Goal: Task Accomplishment & Management: Manage account settings

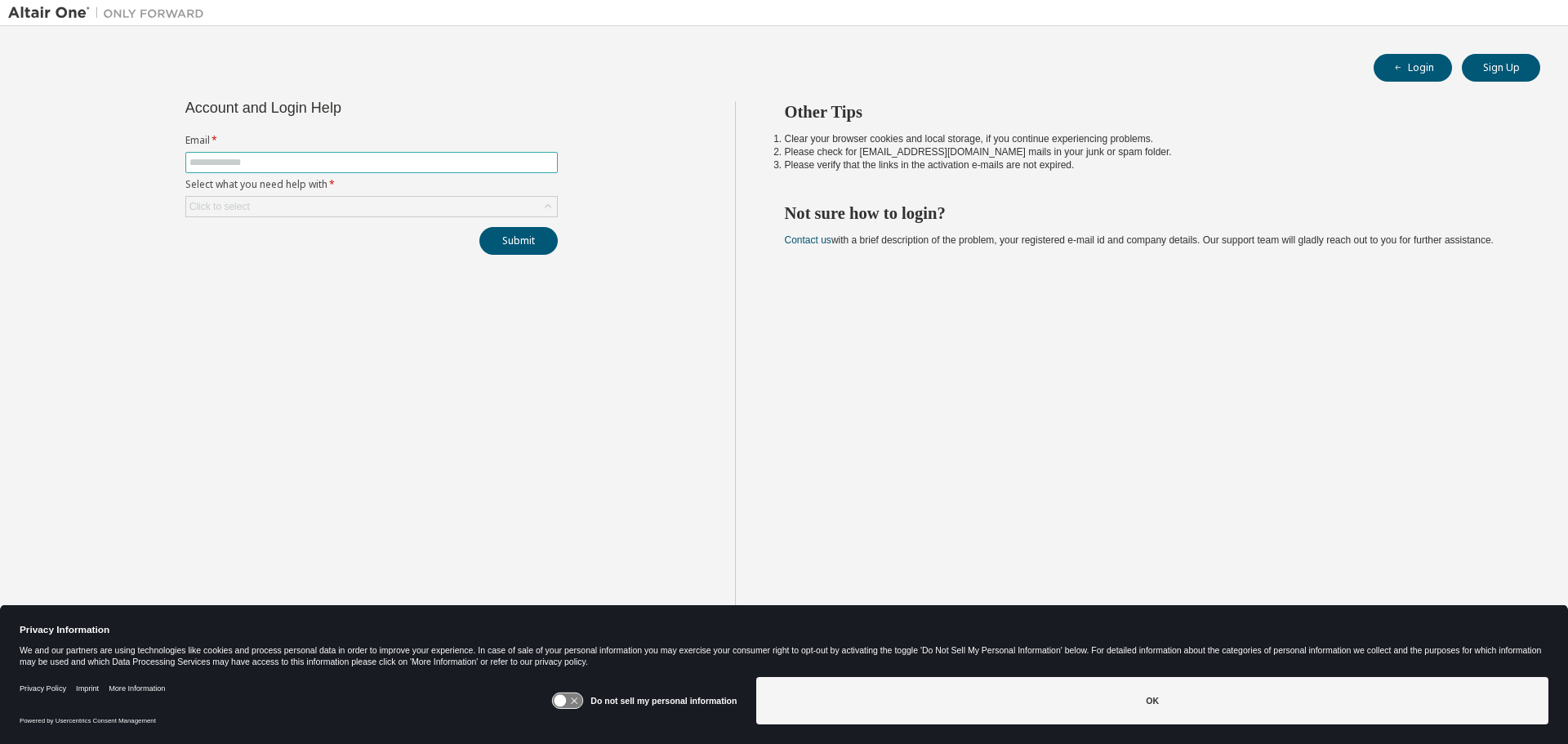
click at [258, 164] on input "text" at bounding box center [372, 163] width 364 height 13
type input "**********"
drag, startPoint x: 291, startPoint y: 336, endPoint x: 506, endPoint y: 263, distance: 227.1
click at [398, 301] on div "**********" at bounding box center [372, 384] width 727 height 567
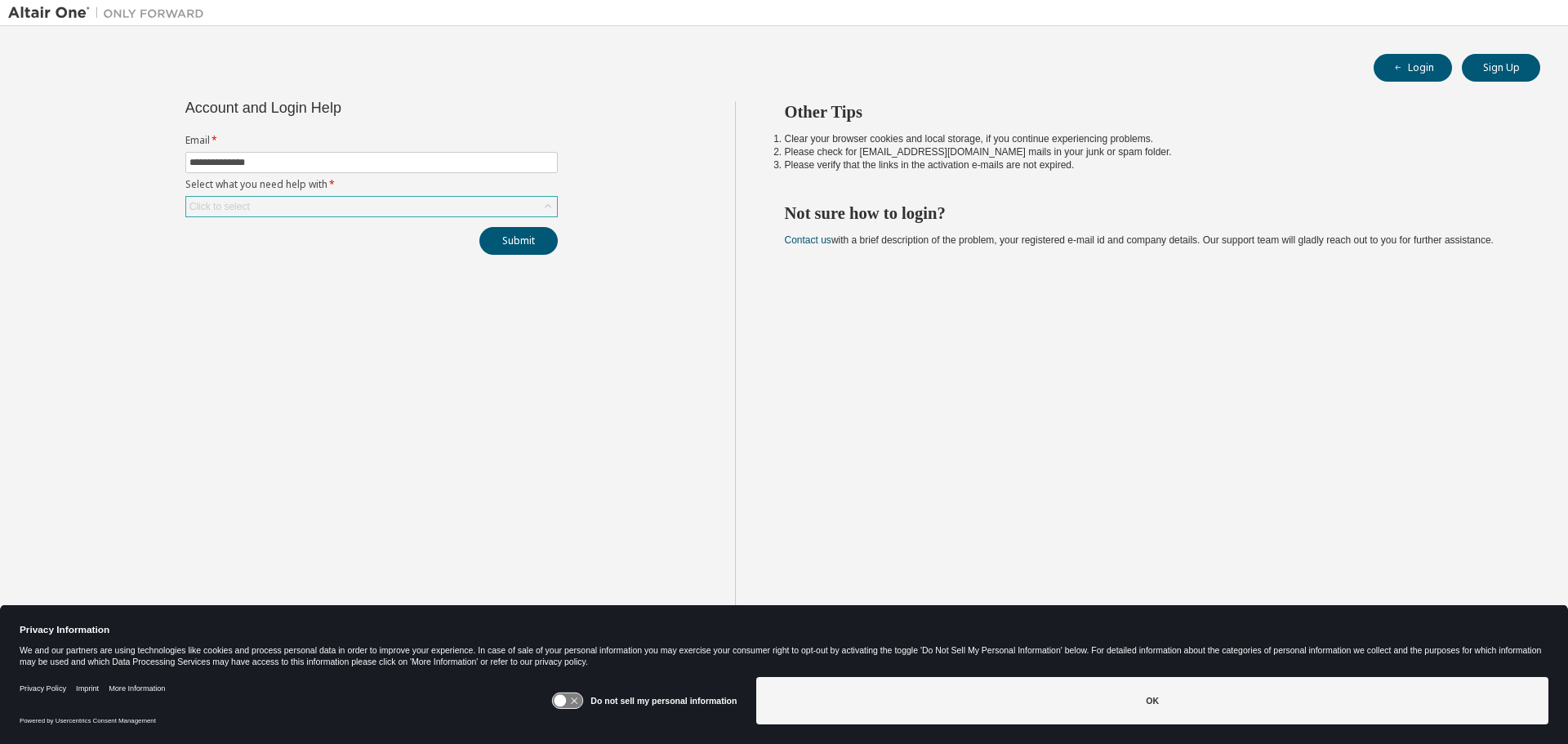
click at [357, 211] on div "Click to select" at bounding box center [371, 207] width 371 height 20
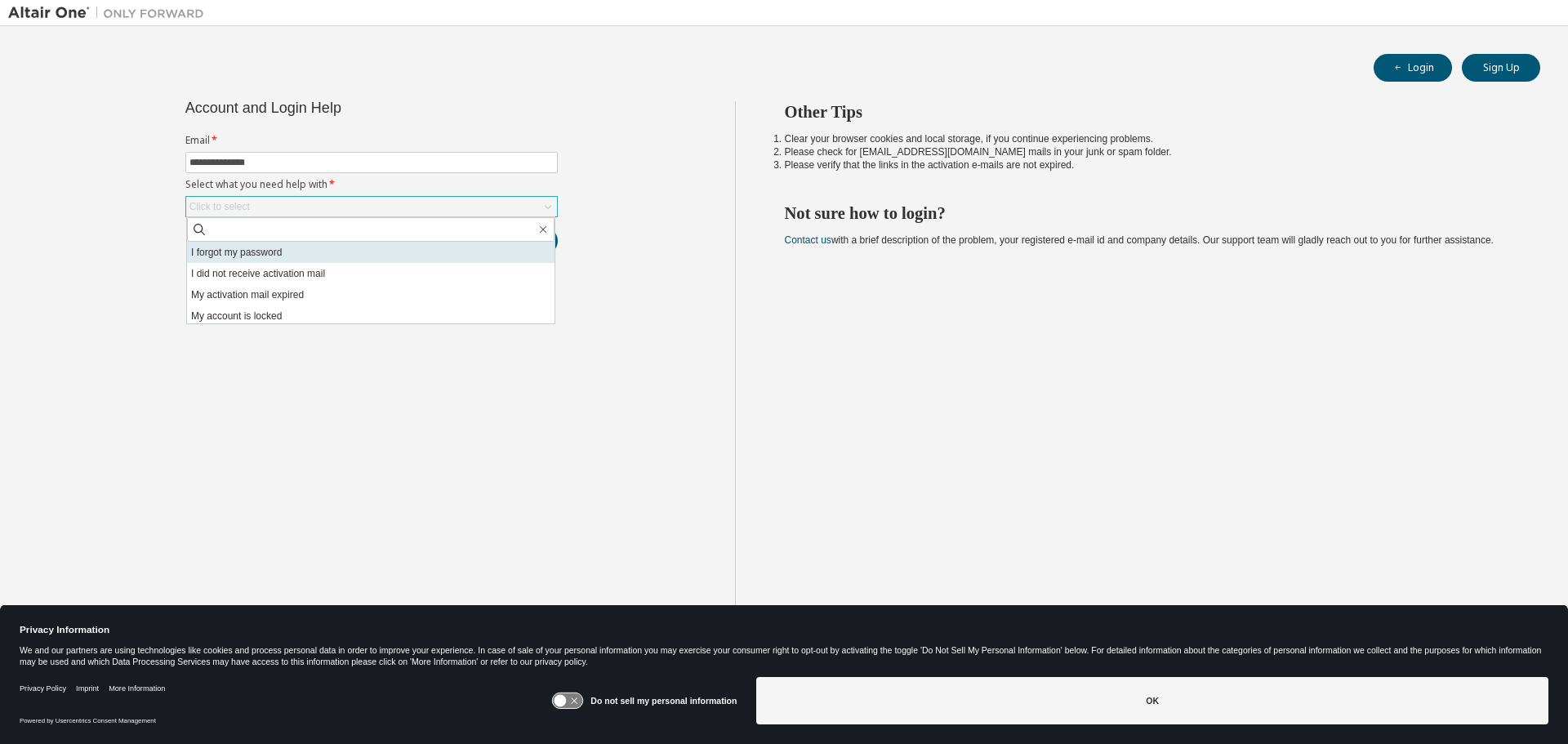
click at [338, 250] on li "I forgot my password" at bounding box center [370, 252] width 367 height 21
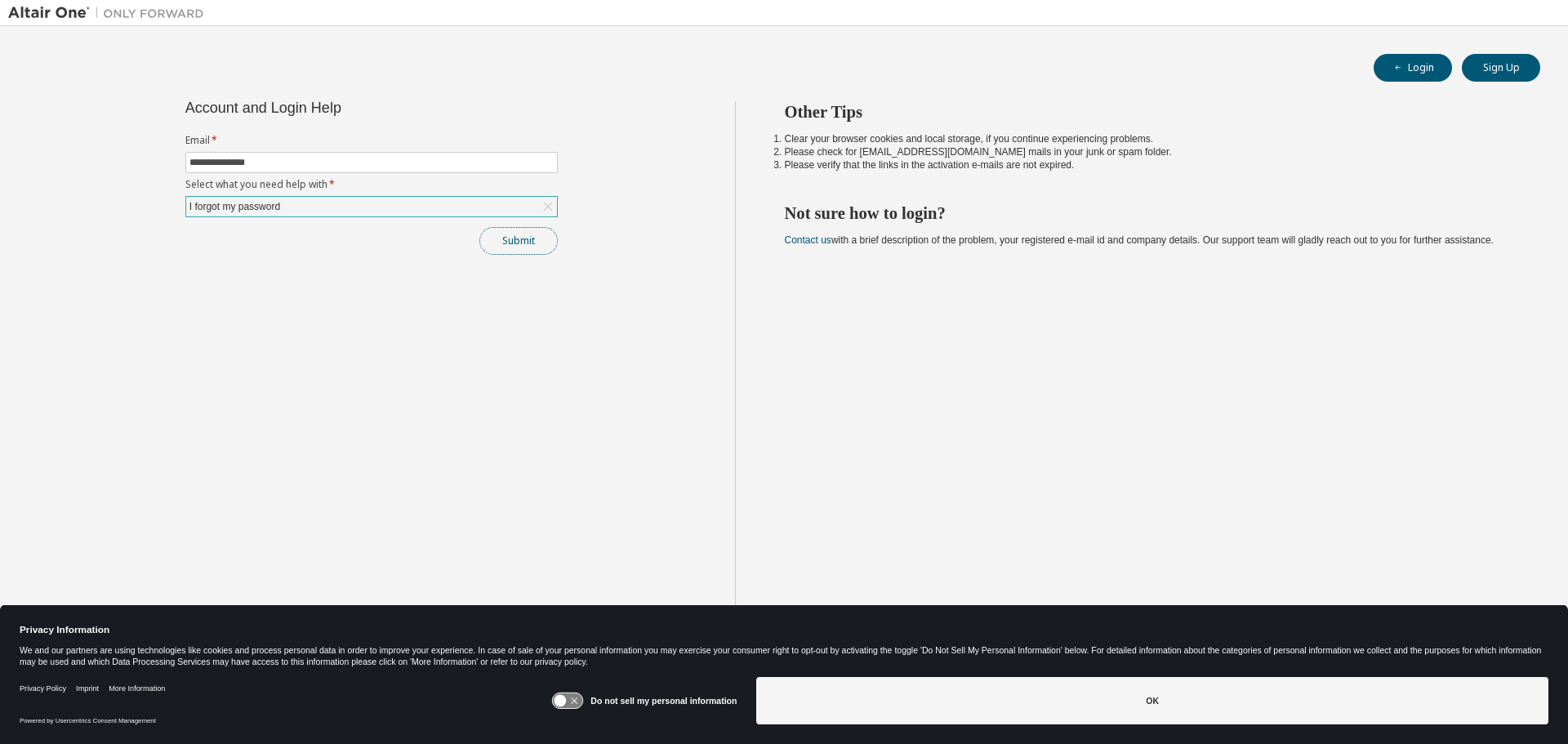
click at [510, 243] on button "Submit" at bounding box center [519, 241] width 78 height 28
click at [1433, 74] on button "Login" at bounding box center [1413, 68] width 78 height 28
click at [265, 164] on input "text" at bounding box center [372, 163] width 364 height 13
type input "**********"
click at [294, 204] on div "Click to select" at bounding box center [371, 207] width 371 height 20
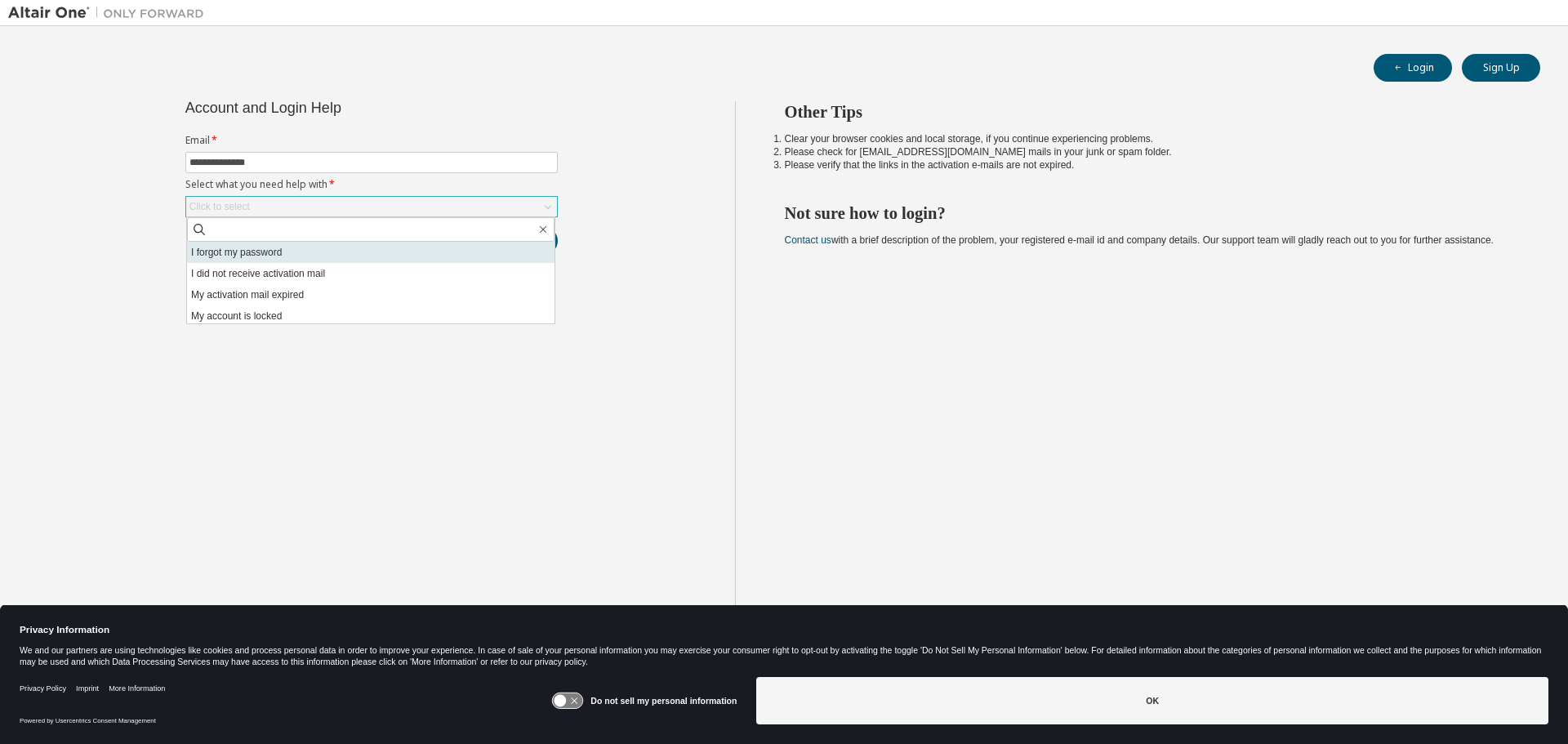
click at [283, 256] on li "I forgot my password" at bounding box center [370, 252] width 367 height 21
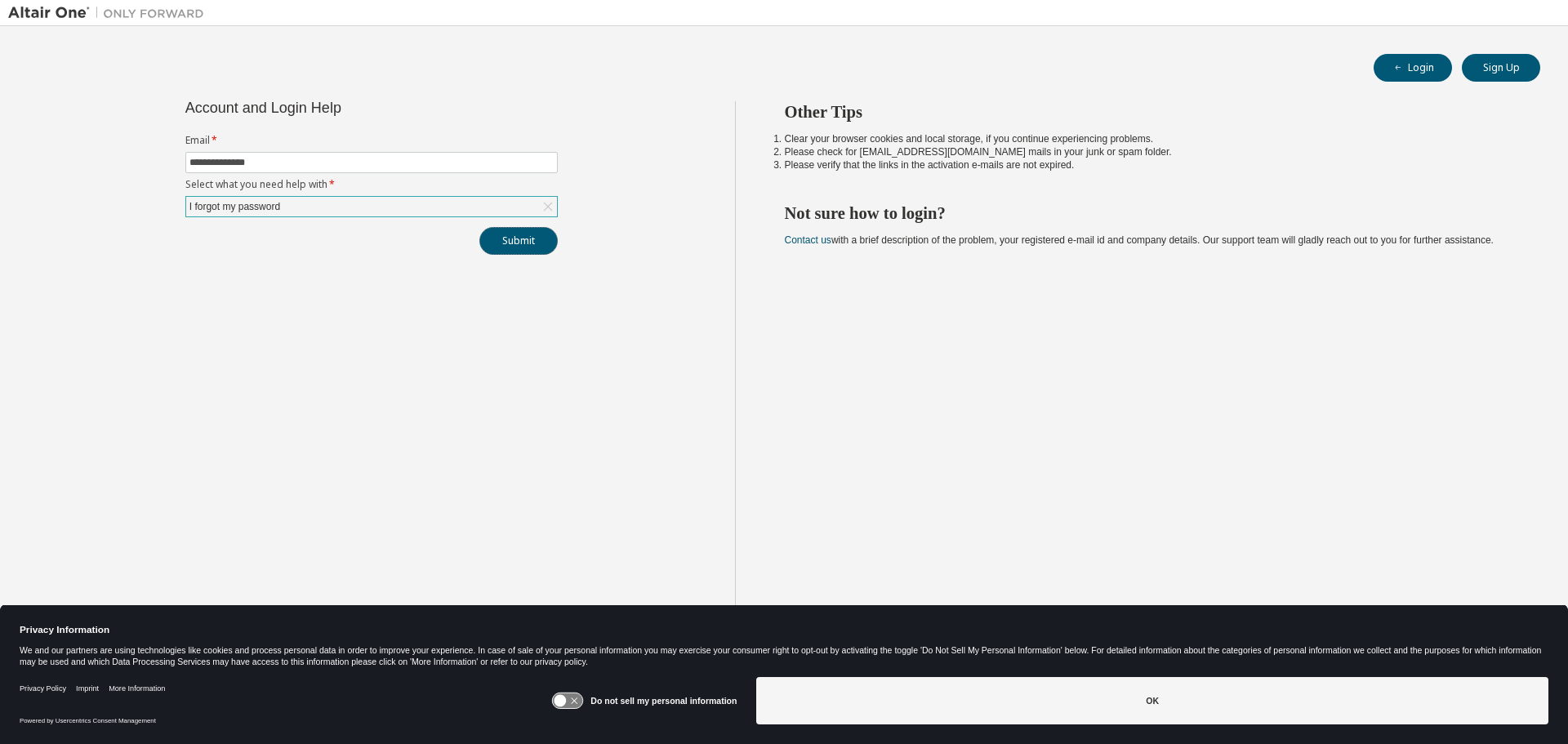
click at [518, 236] on button "Submit" at bounding box center [519, 241] width 78 height 28
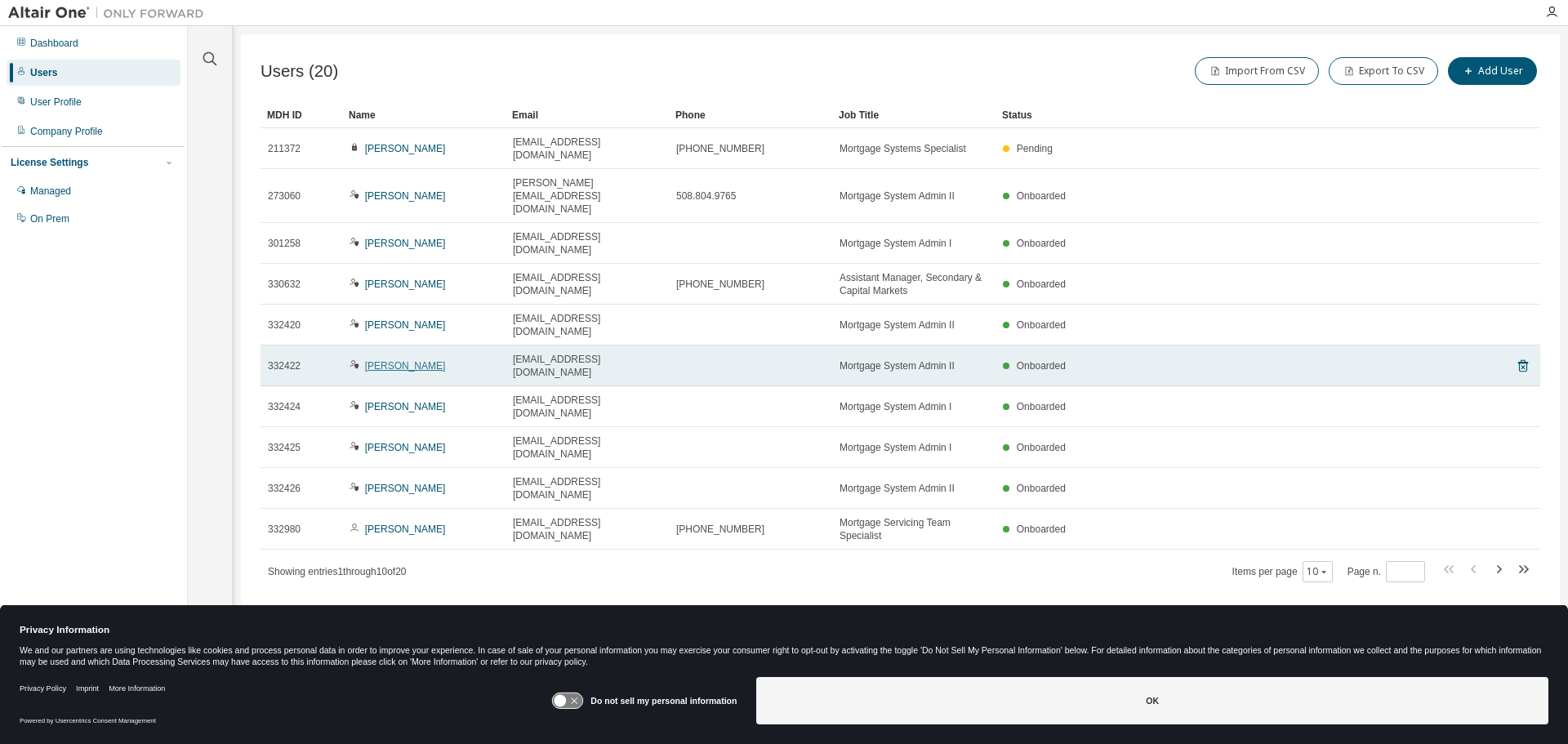
click at [386, 346] on td "Ian Davis" at bounding box center [423, 366] width 164 height 41
click at [384, 360] on link "Ian Davis" at bounding box center [406, 365] width 81 height 11
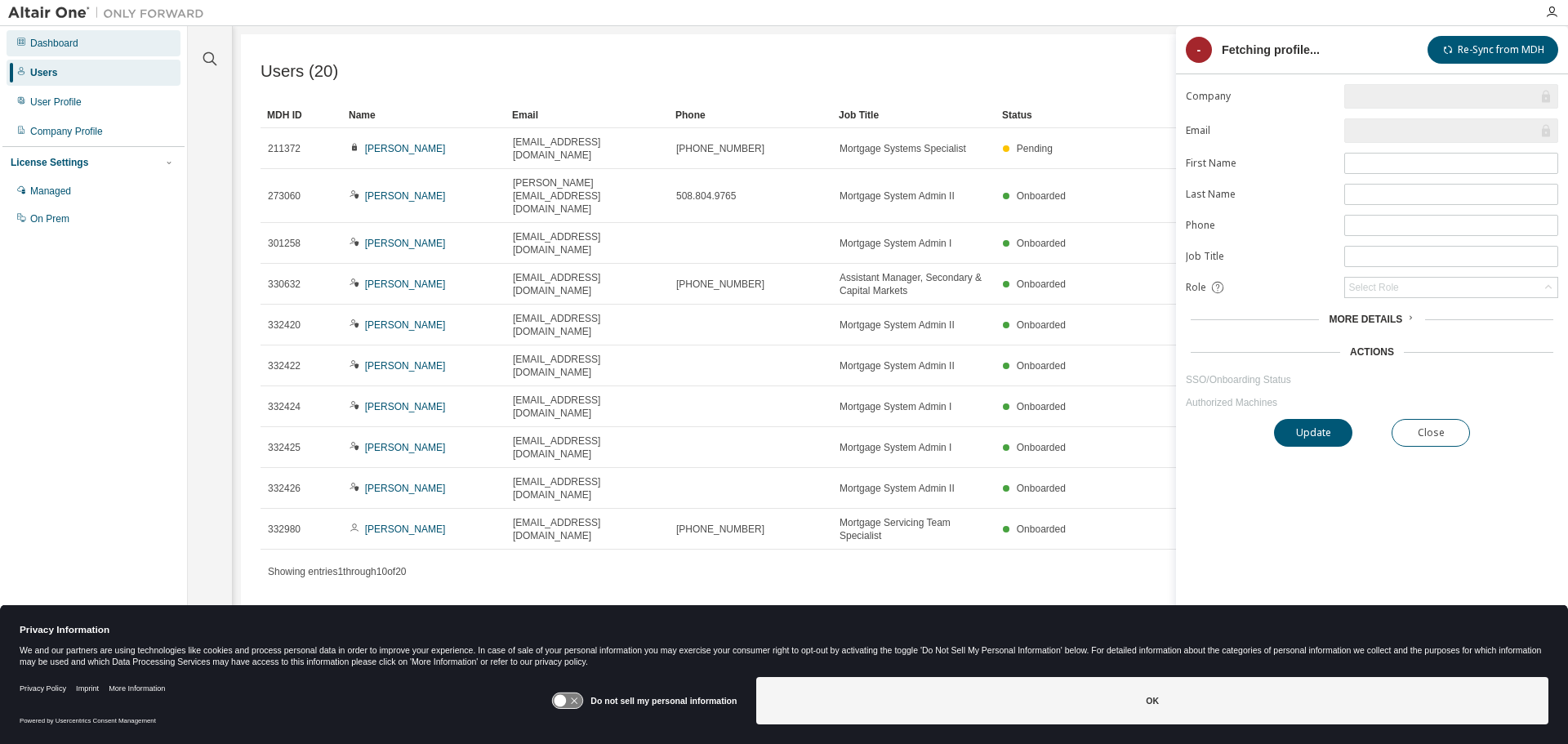
click at [65, 46] on div "Dashboard" at bounding box center [54, 43] width 49 height 13
